Goal: Transaction & Acquisition: Purchase product/service

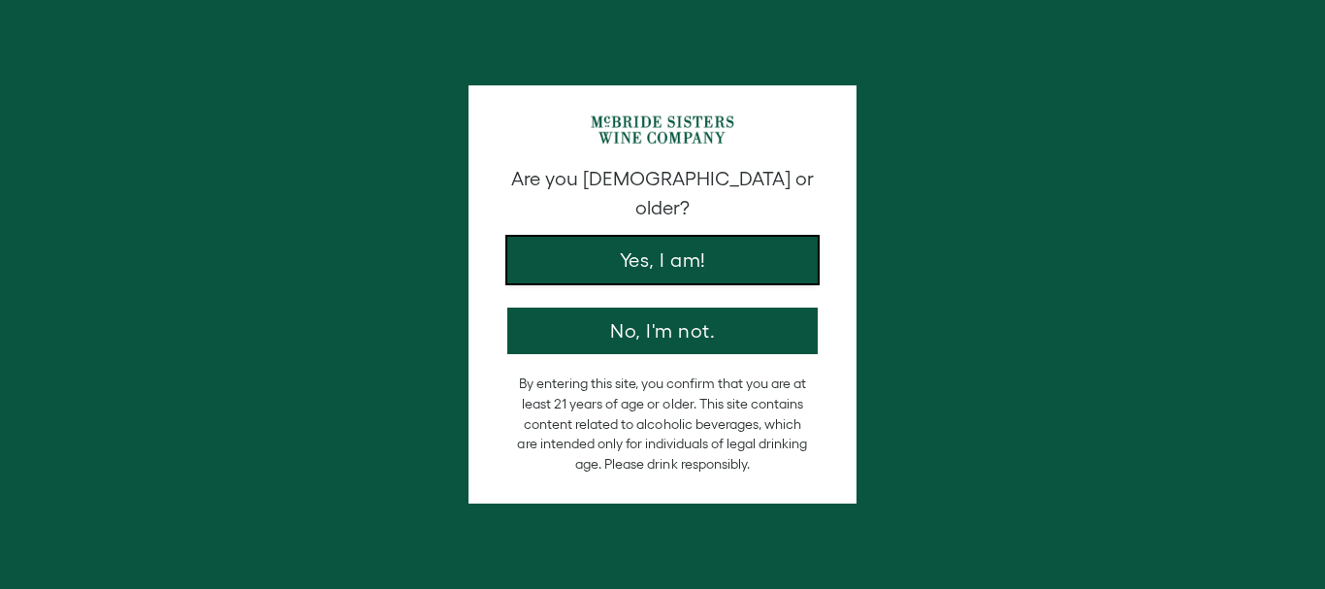
click at [716, 238] on button "Yes, I am!" at bounding box center [662, 260] width 310 height 47
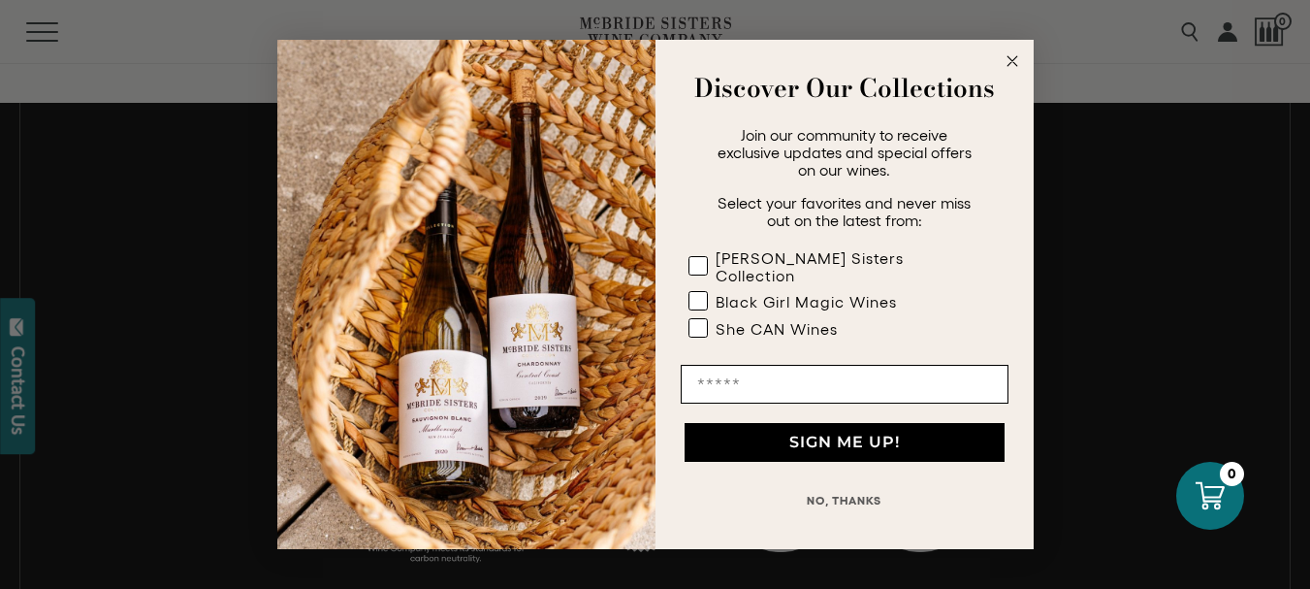
scroll to position [970, 0]
click at [1014, 66] on circle "Close dialog" at bounding box center [1012, 61] width 22 height 22
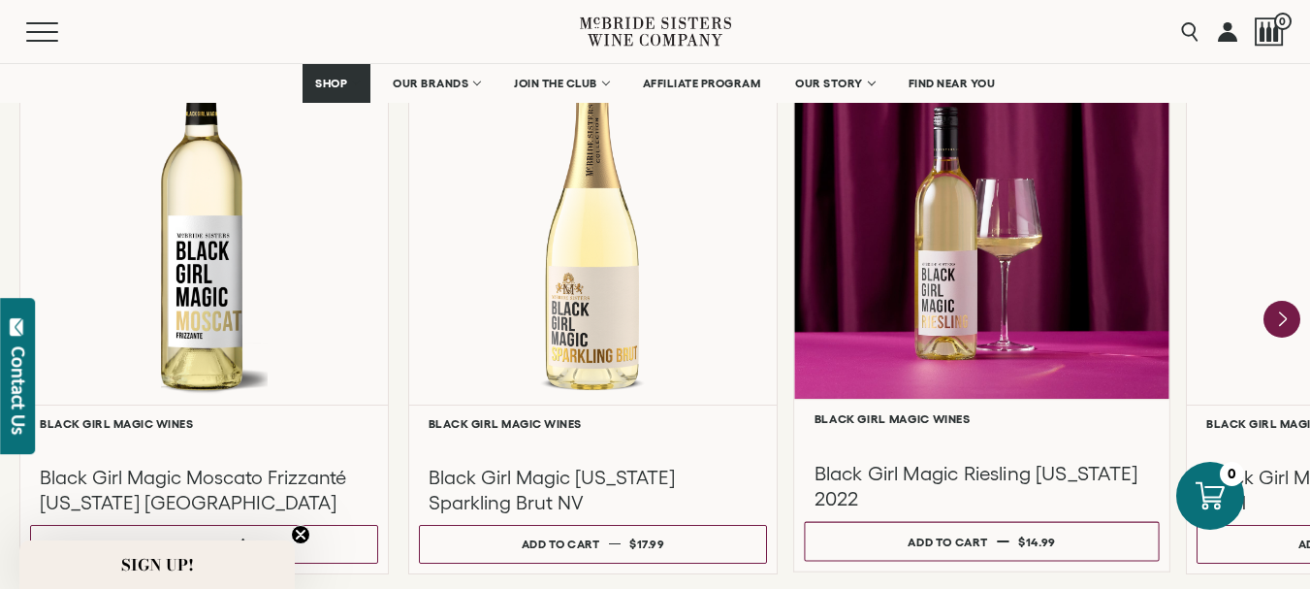
scroll to position [1746, 0]
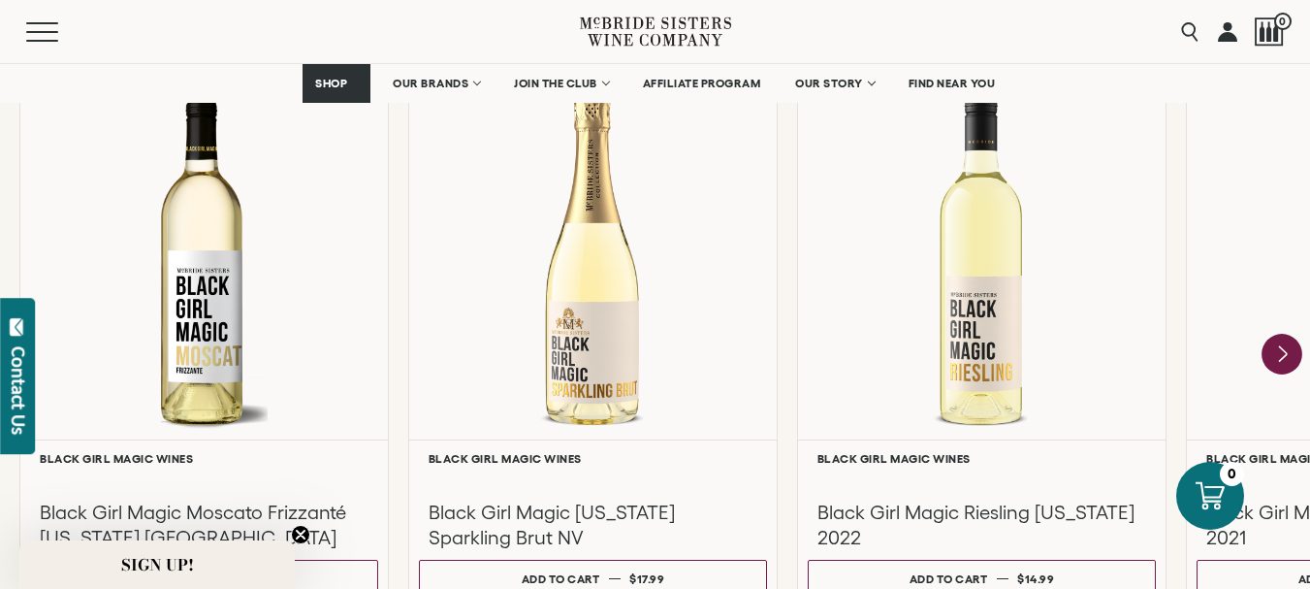
click at [1283, 350] on icon "Next" at bounding box center [1283, 354] width 8 height 16
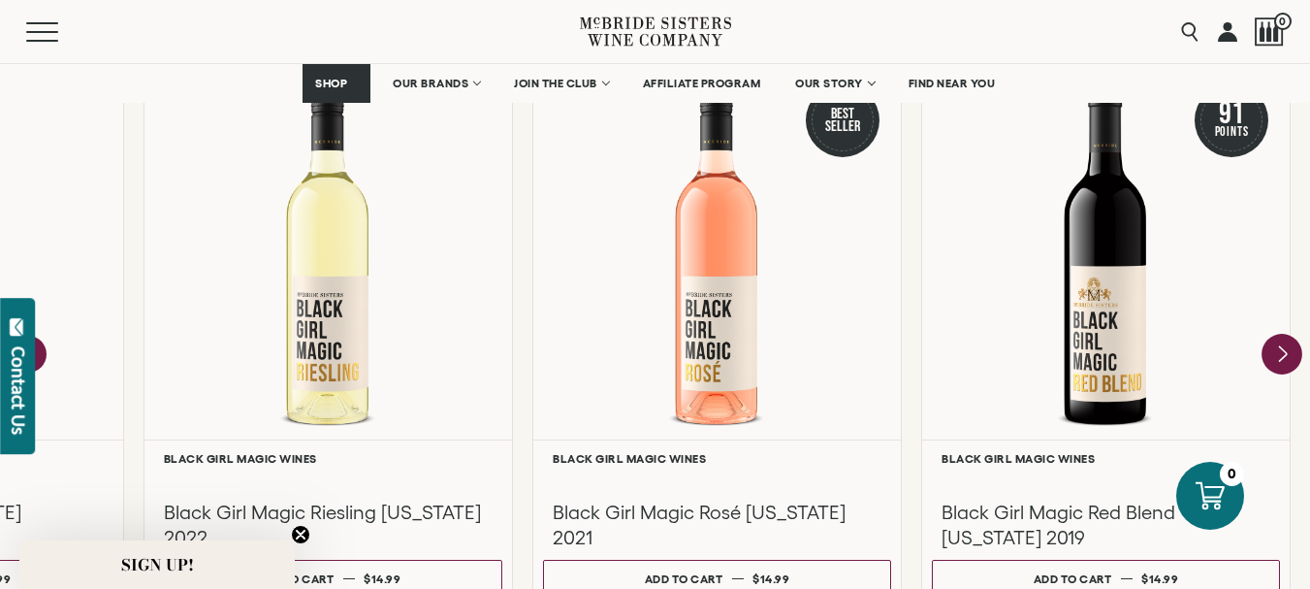
click at [1283, 350] on div at bounding box center [1106, 257] width 368 height 366
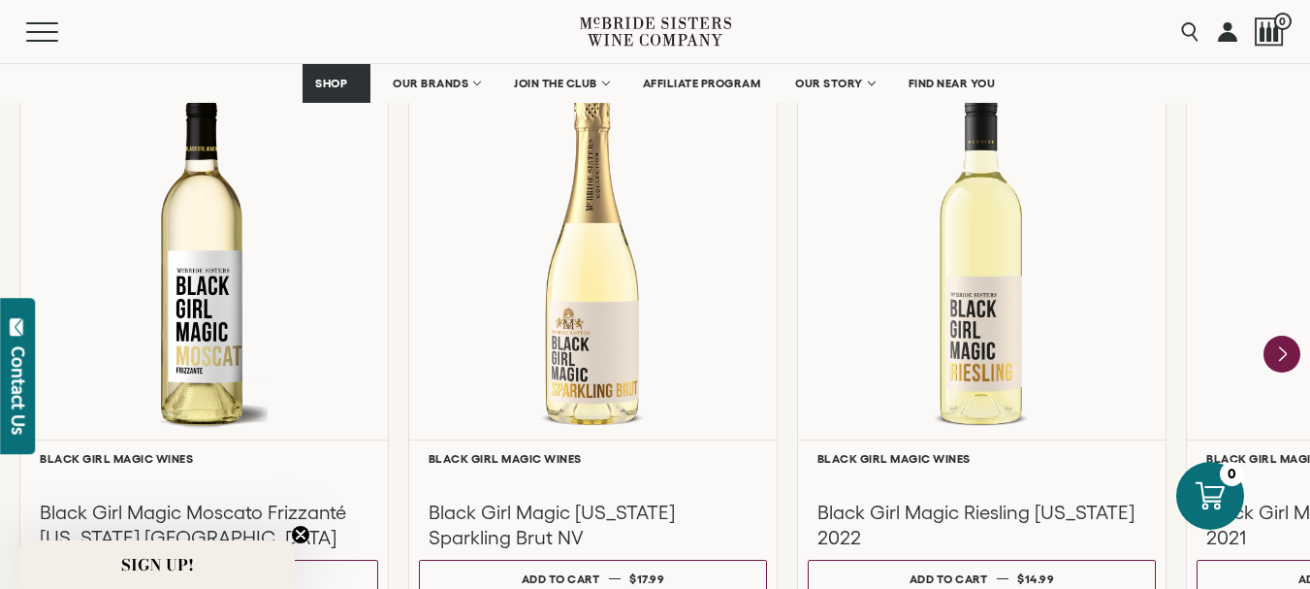
scroll to position [1746, 0]
